Goal: Transaction & Acquisition: Subscribe to service/newsletter

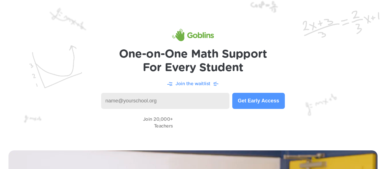
click at [142, 99] on input at bounding box center [165, 101] width 128 height 16
type input "[PERSON_NAME][EMAIL_ADDRESS][DOMAIN_NAME]"
click at [266, 96] on button "Get Early Access" at bounding box center [259, 101] width 53 height 16
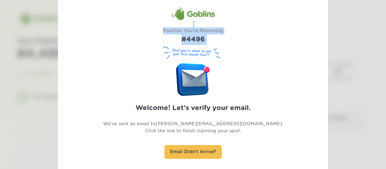
drag, startPoint x: 177, startPoint y: 10, endPoint x: 257, endPoint y: 65, distance: 97.5
click at [268, 63] on div "Goblins Position You're Reserving #4496 (And you’re about to get your first mon…" at bounding box center [193, 85] width 238 height 156
click at [220, 53] on figure "(And you’re about to get your first month free!)" at bounding box center [193, 53] width 65 height 16
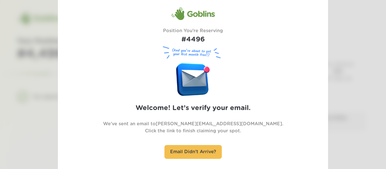
click at [1, 46] on div at bounding box center [193, 84] width 386 height 169
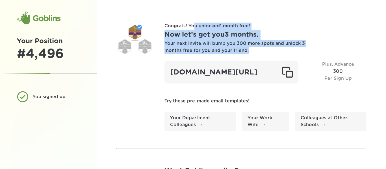
drag, startPoint x: 193, startPoint y: 24, endPoint x: 283, endPoint y: 50, distance: 94.1
click at [283, 50] on div "Congrats! You unlocked 1 month free ! Now let’s get you 3 months . Your next in…" at bounding box center [266, 77] width 202 height 109
click at [283, 50] on div "Your next invite will bump you 300 more spots and unlock 3 months free for you …" at bounding box center [235, 47] width 141 height 14
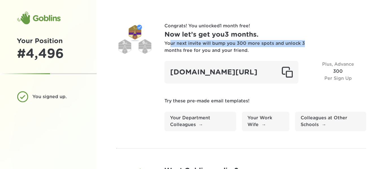
drag, startPoint x: 171, startPoint y: 40, endPoint x: 302, endPoint y: 43, distance: 130.4
click at [302, 43] on div "Your next invite will bump you 300 more spots and unlock 3 months free for you …" at bounding box center [235, 47] width 141 height 14
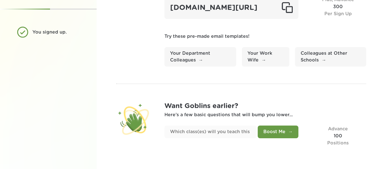
scroll to position [70, 0]
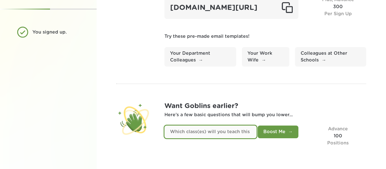
click at [212, 135] on input "text" at bounding box center [211, 132] width 92 height 13
type input "6th Grade Math"
click at [258, 126] on button "Boost Me" at bounding box center [278, 132] width 41 height 13
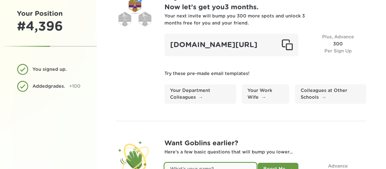
scroll to position [0, 0]
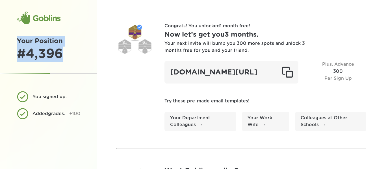
drag, startPoint x: 70, startPoint y: 53, endPoint x: 5, endPoint y: 29, distance: 68.5
click at [5, 29] on div "Goblins Your Position # 4,396 You signed up. Added grades . +100" at bounding box center [48, 117] width 97 height 234
click at [14, 29] on div "Goblins Your Position # 4,396 You signed up. Added grades . +100" at bounding box center [48, 117] width 97 height 234
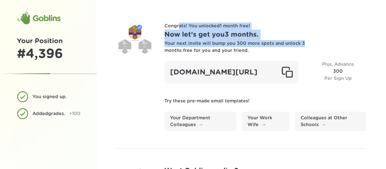
drag, startPoint x: 178, startPoint y: 21, endPoint x: 303, endPoint y: 47, distance: 127.0
click at [303, 47] on div "Congrats! You unlocked 1 month free ! Now let’s get you 3 months . Your next in…" at bounding box center [242, 117] width 290 height 234
click at [303, 47] on div "Your next invite will bump you 300 more spots and unlock 3 months free for you …" at bounding box center [235, 47] width 141 height 14
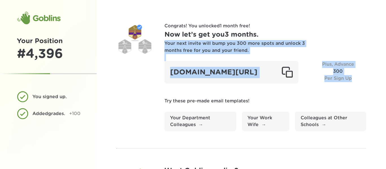
drag, startPoint x: 345, startPoint y: 57, endPoint x: 357, endPoint y: 84, distance: 29.9
click at [357, 84] on div "Congrats! You unlocked 1 month free ! Now let’s get you 3 months . Your next in…" at bounding box center [266, 77] width 202 height 109
click at [358, 82] on div "Plus, Advance 300 Per Sign Up" at bounding box center [338, 72] width 57 height 23
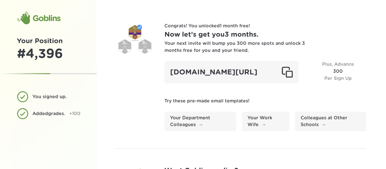
click at [20, 16] on div "Goblins" at bounding box center [39, 18] width 44 height 14
drag, startPoint x: 28, startPoint y: 18, endPoint x: 86, endPoint y: 19, distance: 57.7
click at [86, 19] on div "Goblins Your Position # 4,396 You signed up. Added grades . +100" at bounding box center [48, 117] width 97 height 234
